Goal: Task Accomplishment & Management: Complete application form

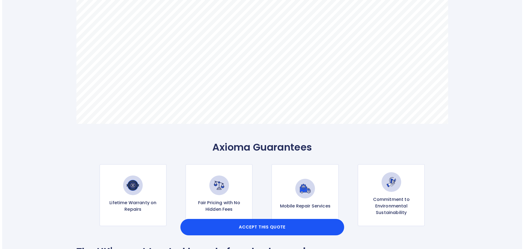
scroll to position [409, 0]
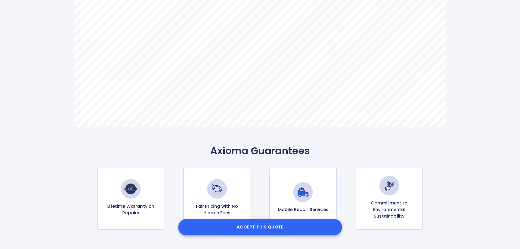
click at [262, 227] on button "Accept this Quote" at bounding box center [260, 227] width 164 height 16
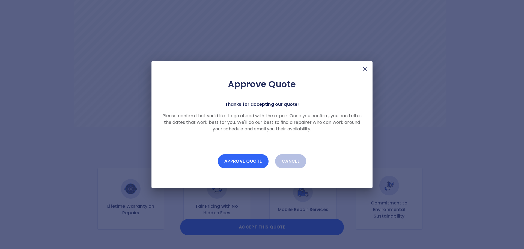
click at [248, 160] on button "Approve Quote" at bounding box center [243, 161] width 51 height 14
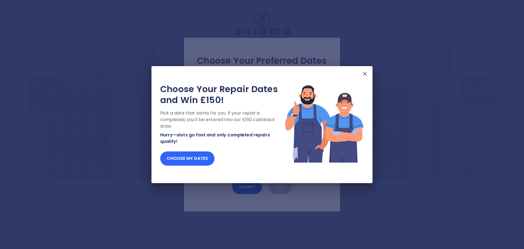
click at [194, 160] on button "Choose my dates" at bounding box center [187, 158] width 54 height 14
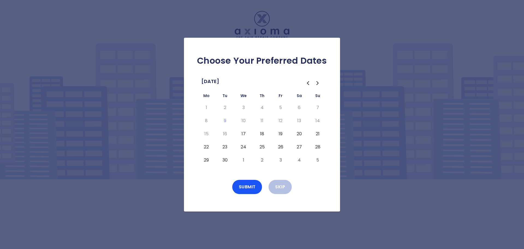
click at [243, 135] on button "17" at bounding box center [244, 133] width 10 height 9
click at [246, 187] on button "Submit" at bounding box center [247, 187] width 30 height 14
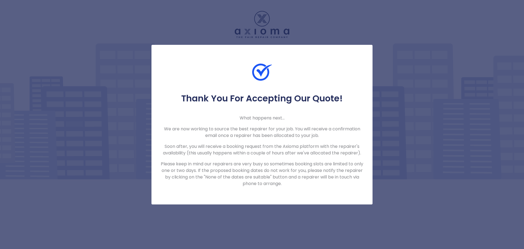
click at [431, 197] on div "Thank You For Accepting Our Quote! What happens next... We are now working to s…" at bounding box center [262, 124] width 524 height 249
click at [310, 22] on div "Thank You For Accepting Our Quote! What happens next... We are now working to s…" at bounding box center [262, 124] width 524 height 249
click at [265, 139] on div "Thank You For Accepting Our Quote! What happens next... We are now working to s…" at bounding box center [261, 140] width 221 height 94
drag, startPoint x: 295, startPoint y: 102, endPoint x: 311, endPoint y: 103, distance: 15.9
click at [296, 102] on h5 "Thank You For Accepting Our Quote!" at bounding box center [262, 98] width 204 height 11
